Goal: Information Seeking & Learning: Check status

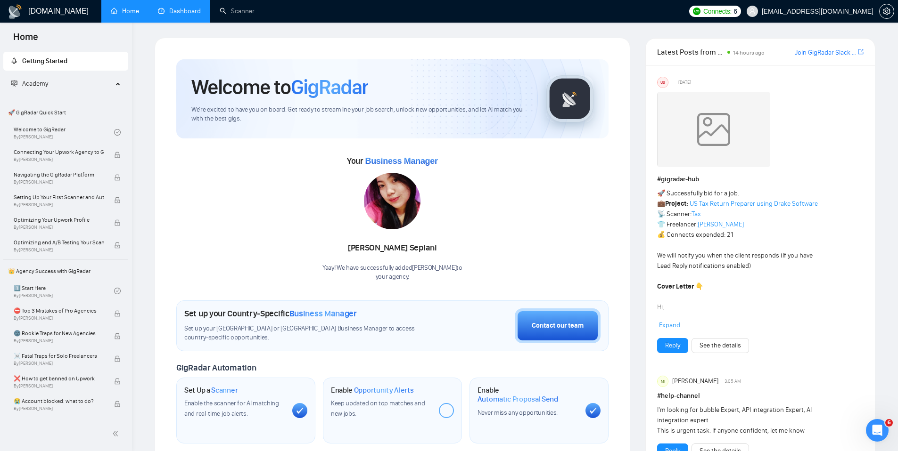
click at [174, 12] on link "Dashboard" at bounding box center [179, 11] width 43 height 8
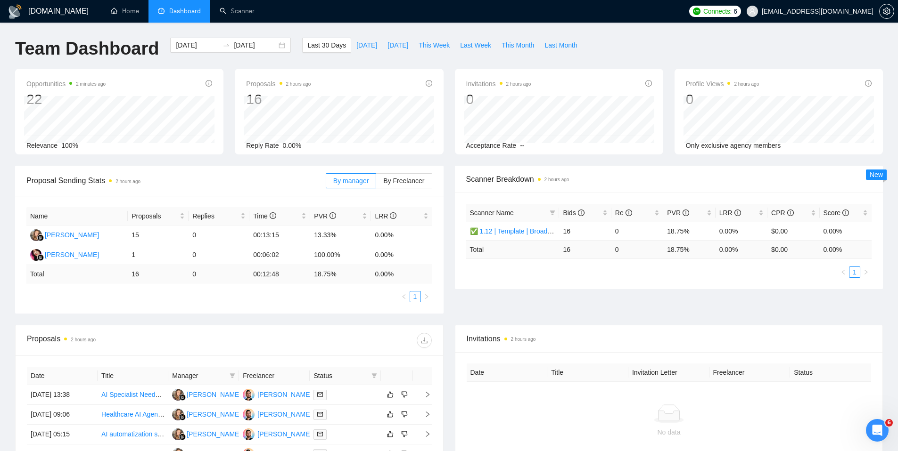
click at [492, 312] on div "Proposal Sending Stats 2 hours ago By manager By Freelancer Name Proposals Repl…" at bounding box center [448, 245] width 879 height 159
